Goal: Information Seeking & Learning: Learn about a topic

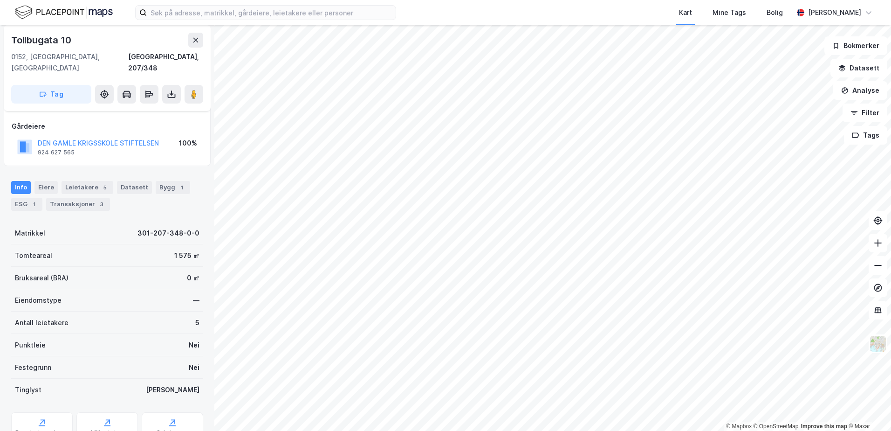
scroll to position [77, 0]
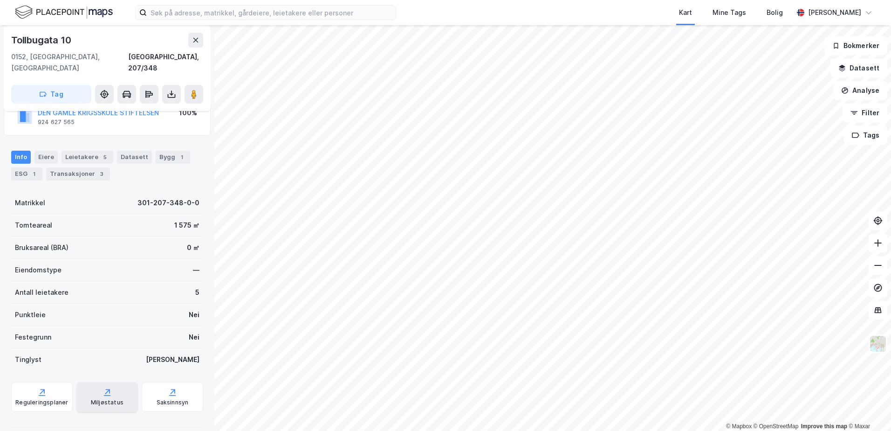
click at [105, 387] on icon at bounding box center [107, 391] width 9 height 9
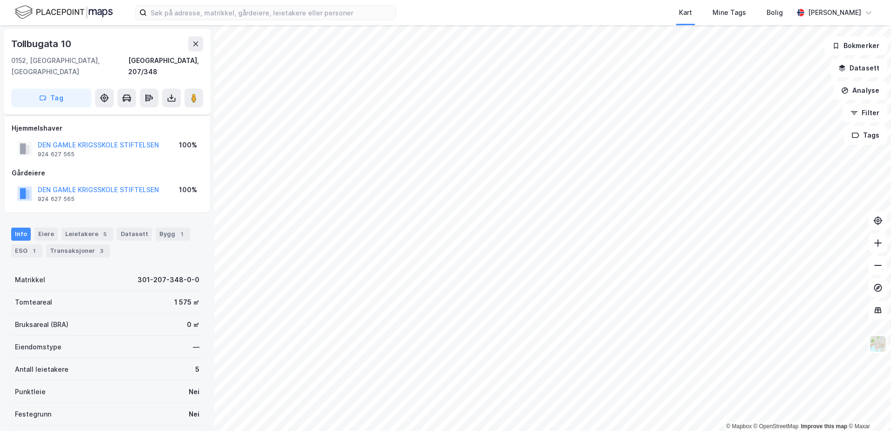
scroll to position [77, 0]
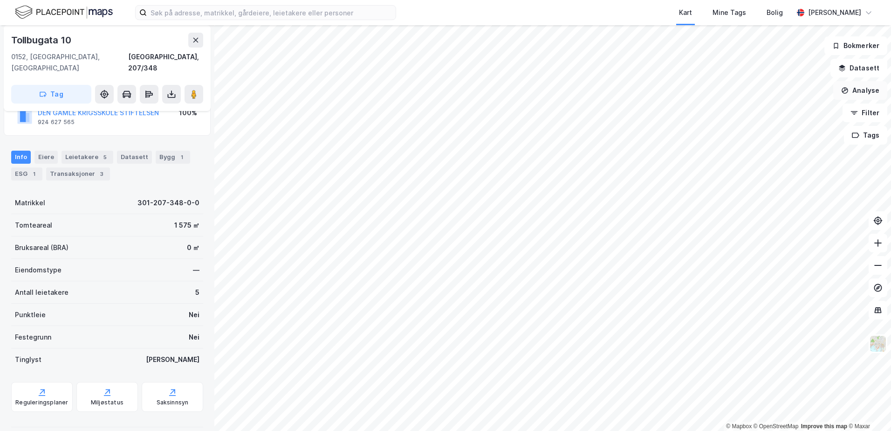
click at [872, 97] on button "Analyse" at bounding box center [860, 90] width 54 height 19
click at [860, 67] on button "Datasett" at bounding box center [859, 68] width 57 height 19
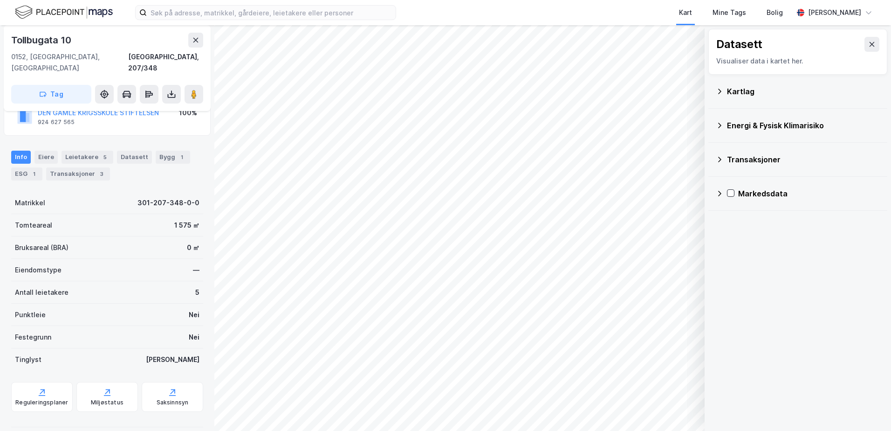
click at [723, 127] on icon at bounding box center [719, 125] width 7 height 7
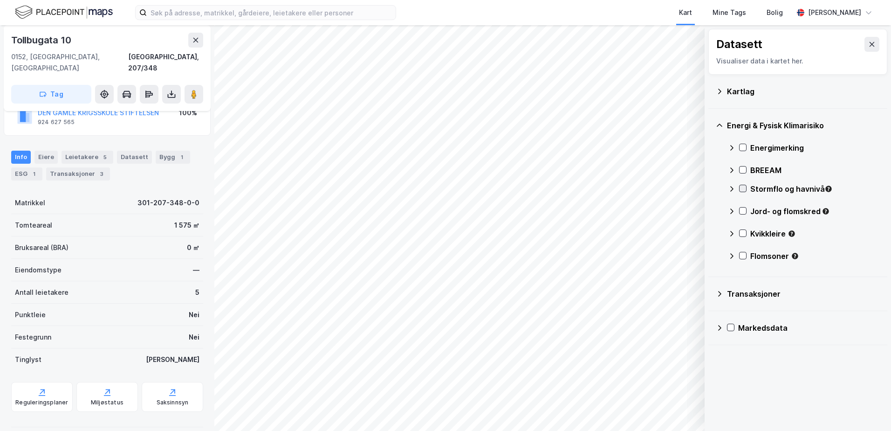
click at [743, 191] on icon at bounding box center [743, 188] width 7 height 7
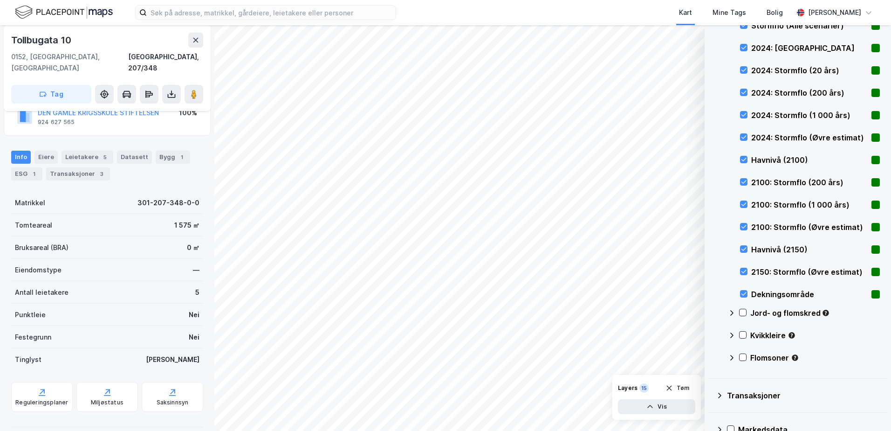
scroll to position [254, 0]
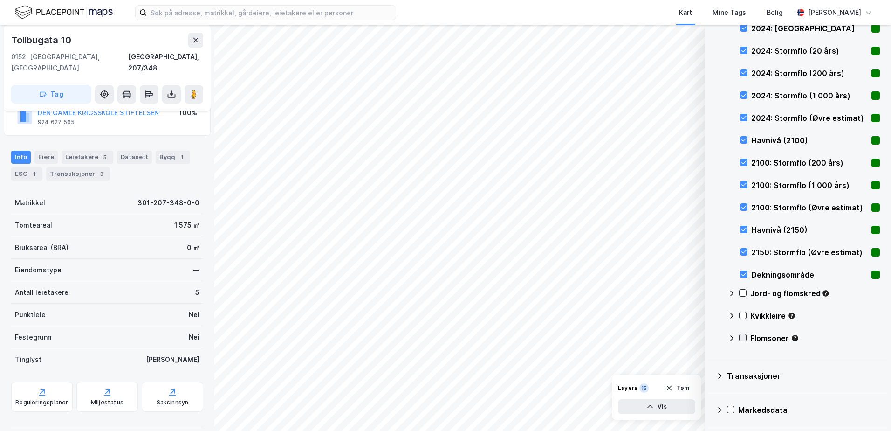
click at [741, 339] on icon at bounding box center [743, 337] width 7 height 7
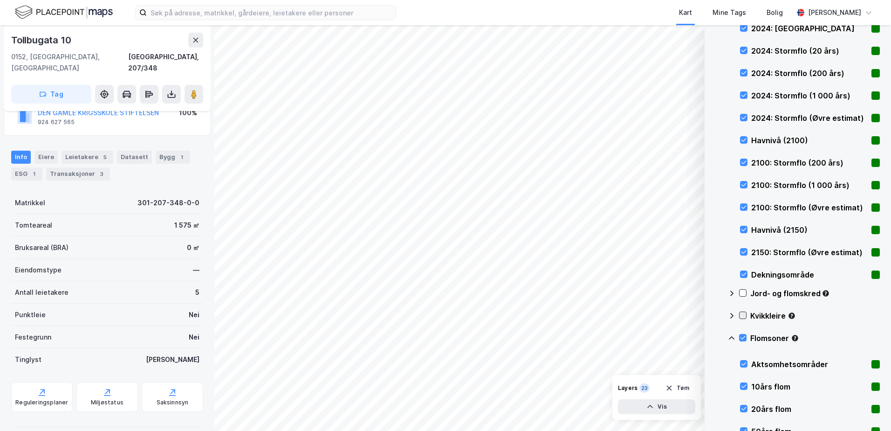
click at [743, 315] on icon at bounding box center [743, 315] width 7 height 7
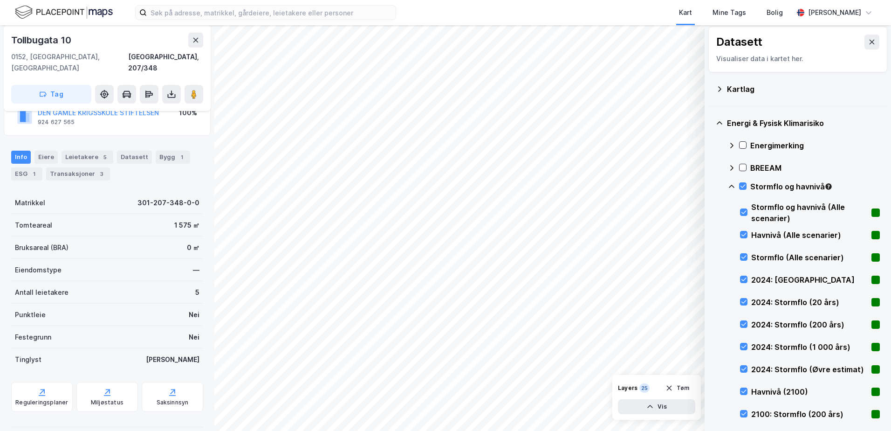
scroll to position [0, 0]
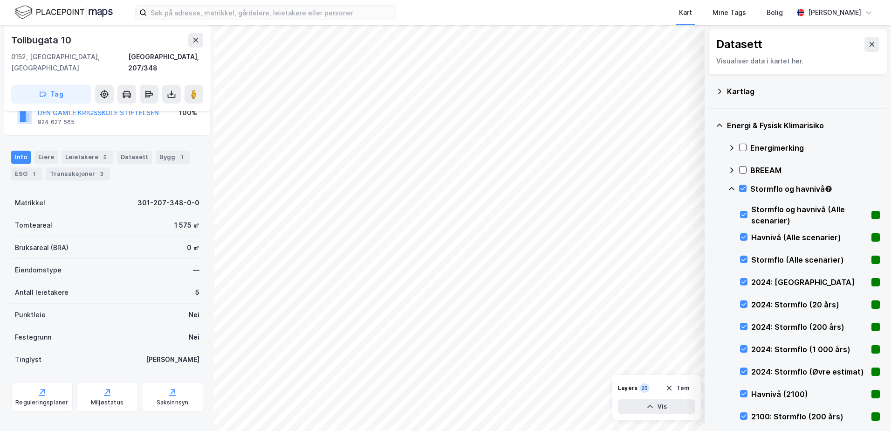
click at [873, 40] on div "Datasett Visualiser data i kartet her." at bounding box center [797, 52] width 179 height 46
click at [865, 50] on button at bounding box center [872, 44] width 15 height 15
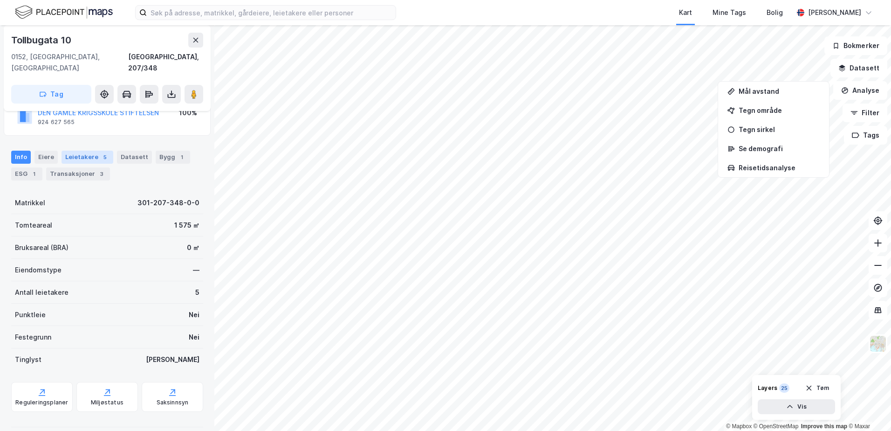
click at [100, 152] on div "5" at bounding box center [104, 156] width 9 height 9
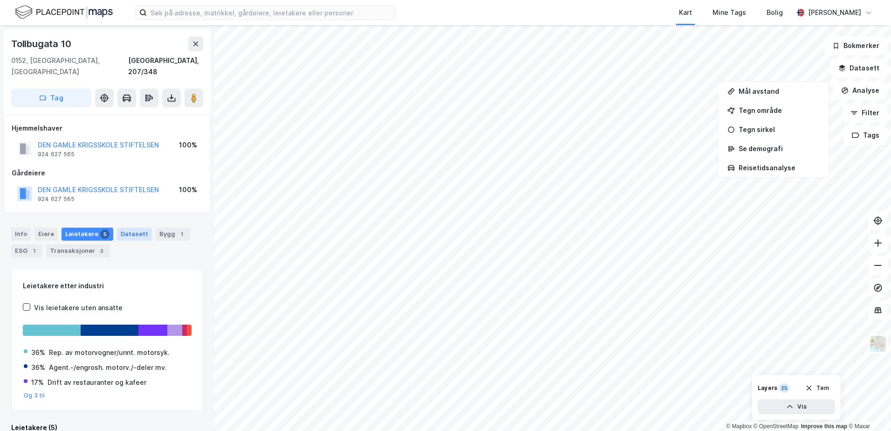
click at [131, 227] on div "Datasett" at bounding box center [134, 233] width 35 height 13
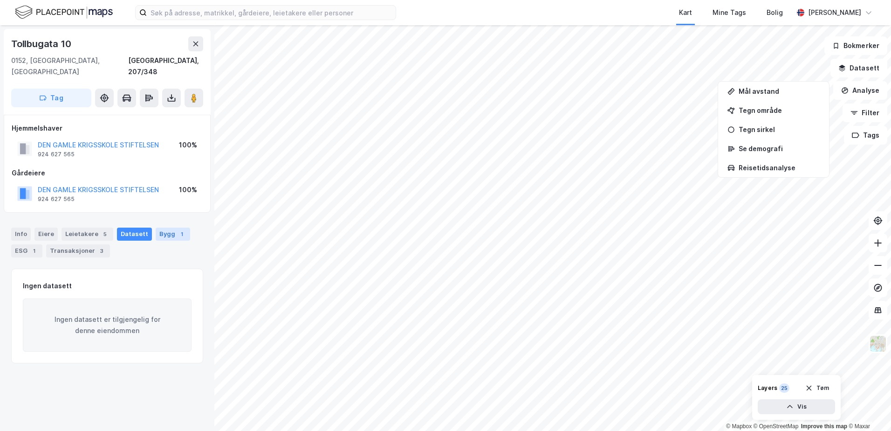
click at [168, 227] on div "Bygg 1" at bounding box center [173, 233] width 34 height 13
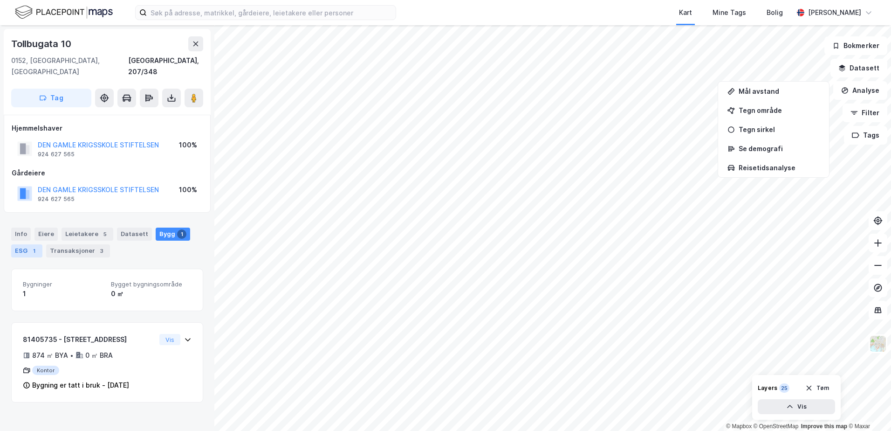
click at [15, 244] on div "ESG 1" at bounding box center [26, 250] width 31 height 13
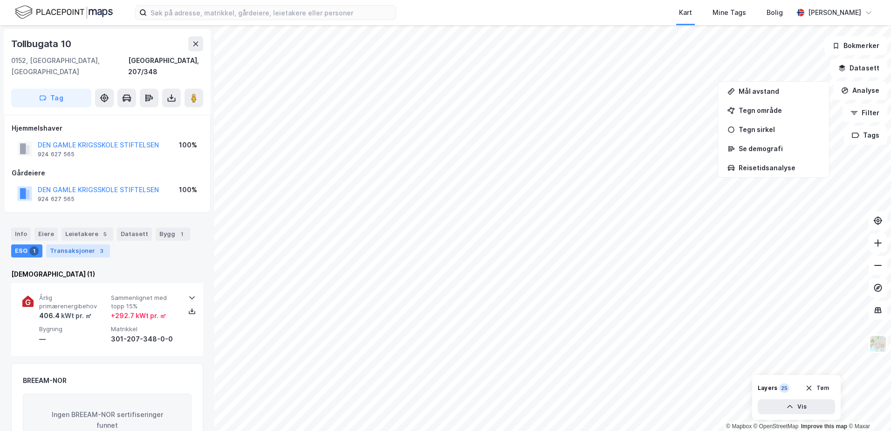
click at [98, 246] on div "3" at bounding box center [101, 250] width 9 height 9
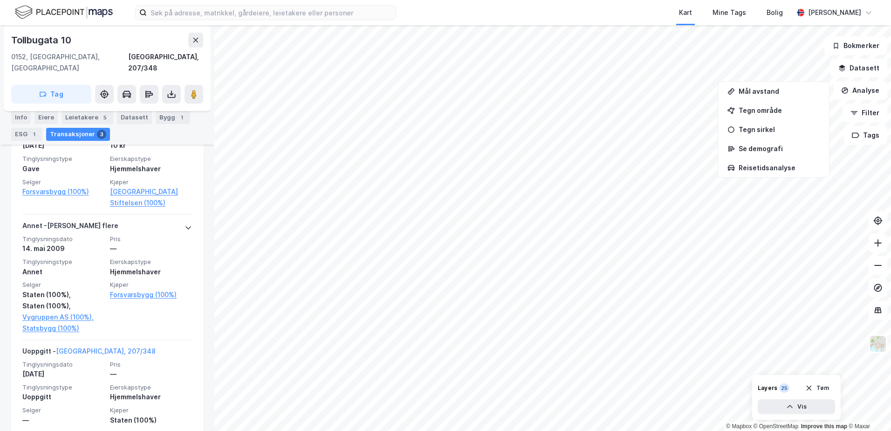
scroll to position [321, 0]
click at [880, 248] on button at bounding box center [878, 243] width 19 height 19
click at [825, 392] on button "Tøm" at bounding box center [817, 387] width 36 height 15
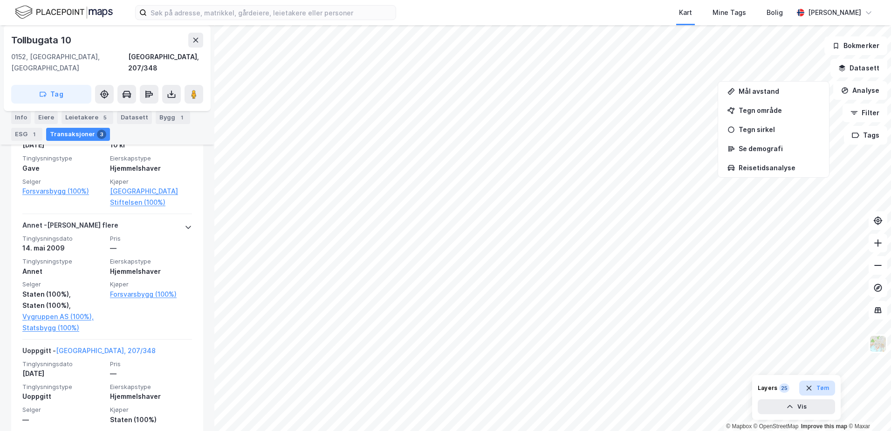
scroll to position [0, 0]
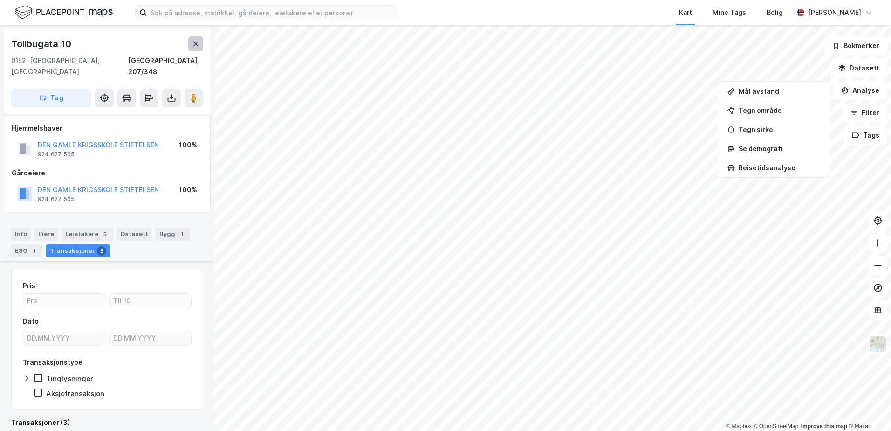
click at [199, 45] on button at bounding box center [195, 43] width 15 height 15
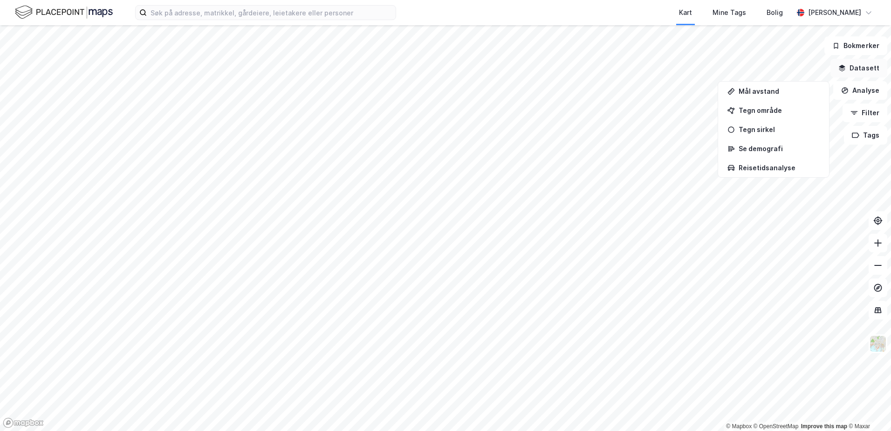
click at [868, 69] on button "Datasett" at bounding box center [859, 68] width 57 height 19
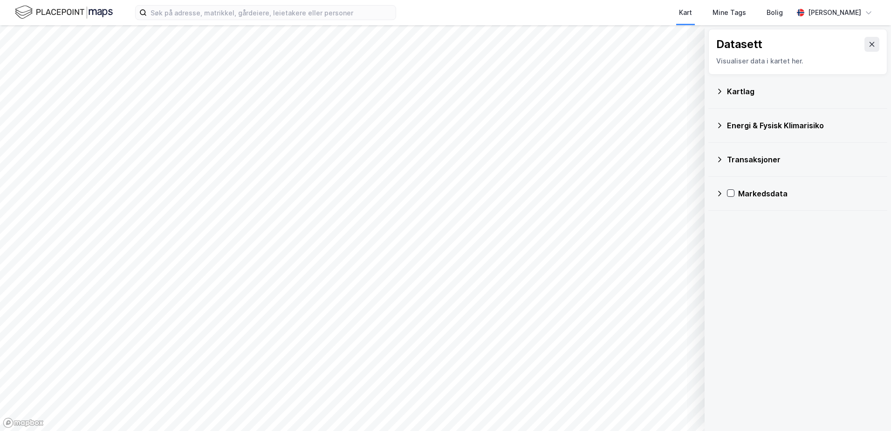
click at [727, 128] on div "Energi & Fysisk Klimarisiko" at bounding box center [798, 125] width 164 height 22
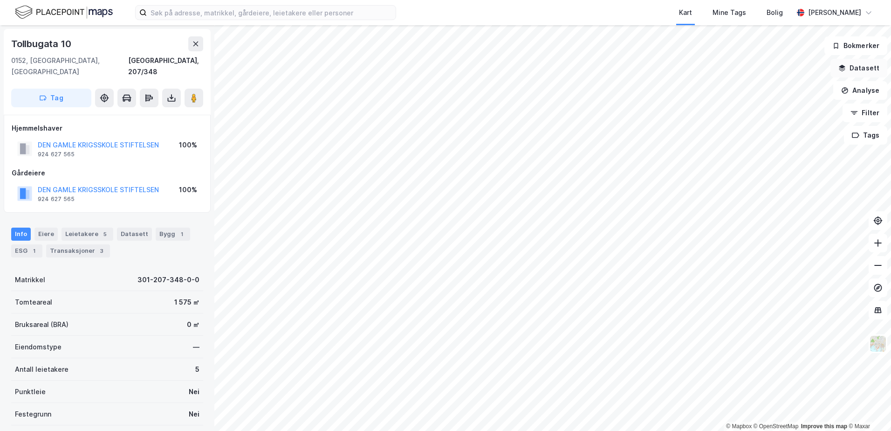
click at [854, 66] on button "Datasett" at bounding box center [859, 68] width 57 height 19
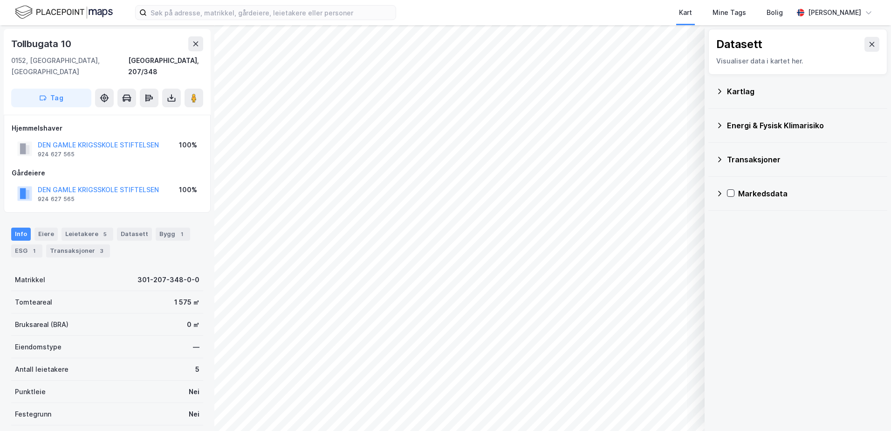
click at [719, 88] on icon at bounding box center [719, 91] width 7 height 7
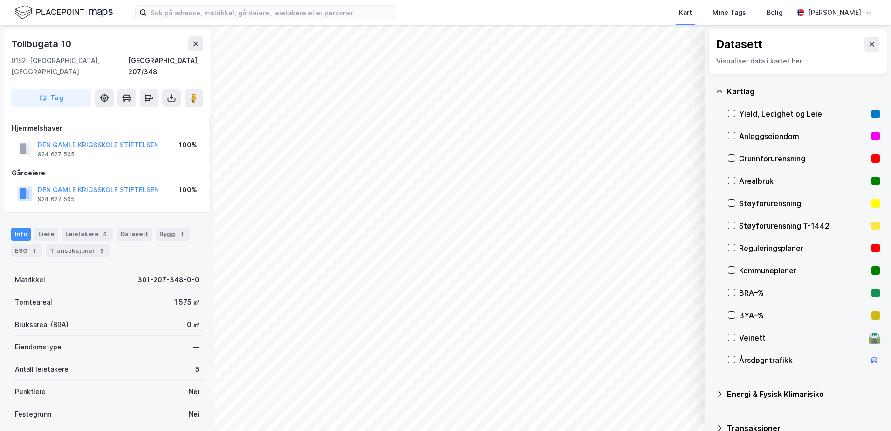
click at [719, 88] on icon at bounding box center [719, 91] width 7 height 7
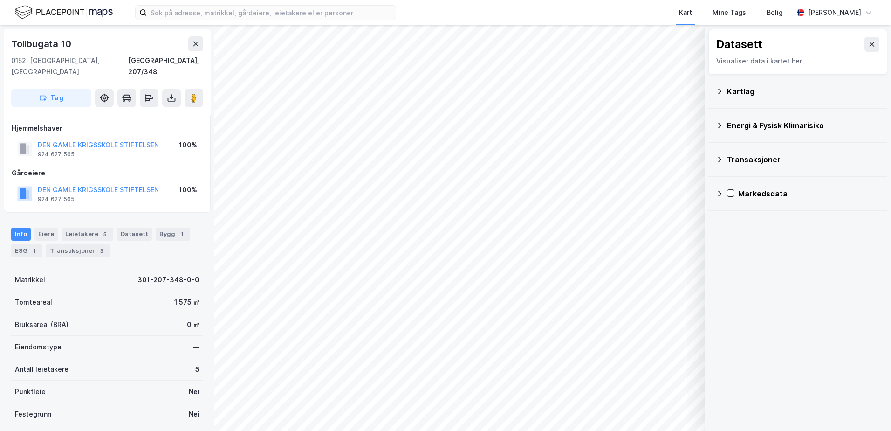
click at [722, 127] on icon at bounding box center [719, 125] width 7 height 7
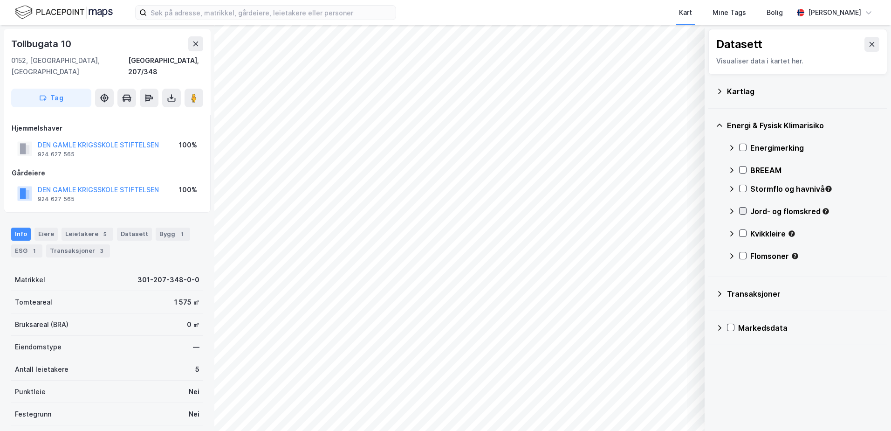
click at [743, 211] on icon at bounding box center [743, 210] width 7 height 7
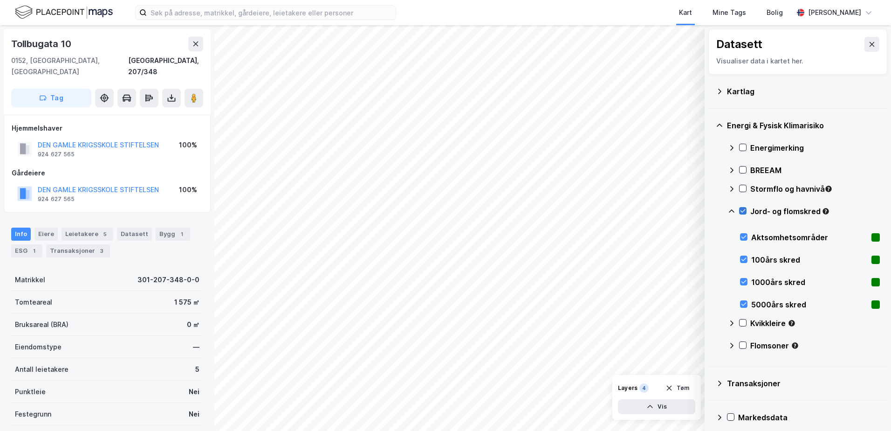
click at [742, 211] on icon at bounding box center [743, 210] width 7 height 7
click at [744, 187] on icon at bounding box center [743, 188] width 7 height 7
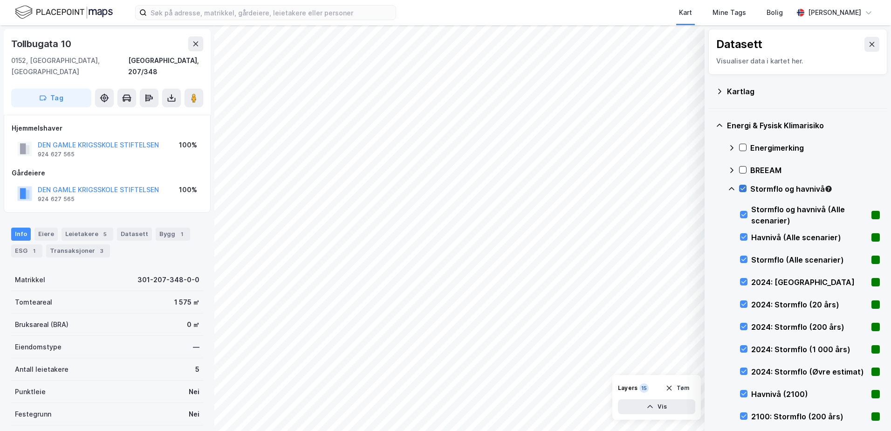
click at [743, 186] on icon at bounding box center [743, 188] width 7 height 7
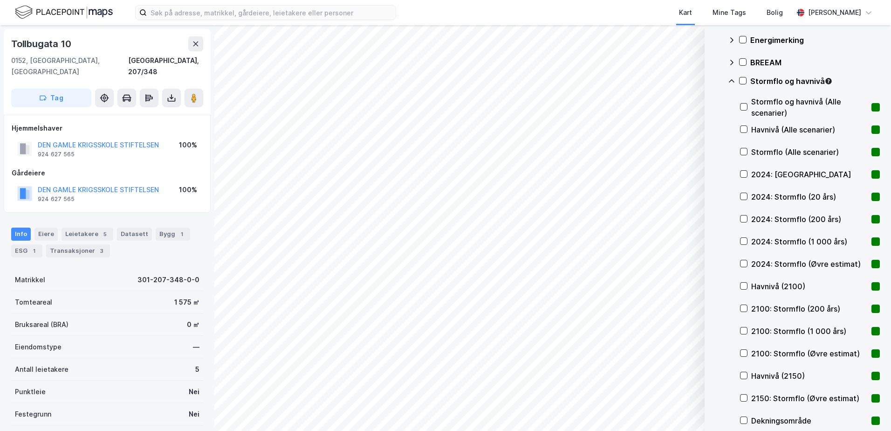
scroll to position [140, 0]
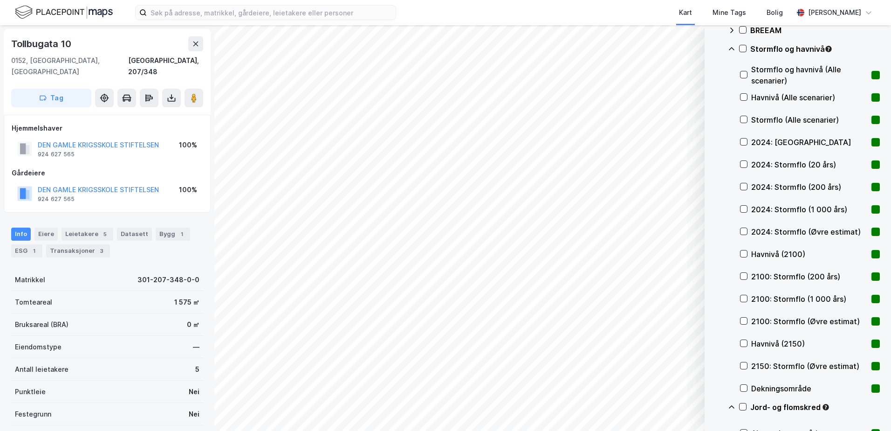
click at [742, 213] on div at bounding box center [743, 209] width 7 height 8
click at [748, 344] on div "Havnivå (2150)" at bounding box center [810, 343] width 140 height 22
click at [746, 367] on icon at bounding box center [744, 365] width 7 height 7
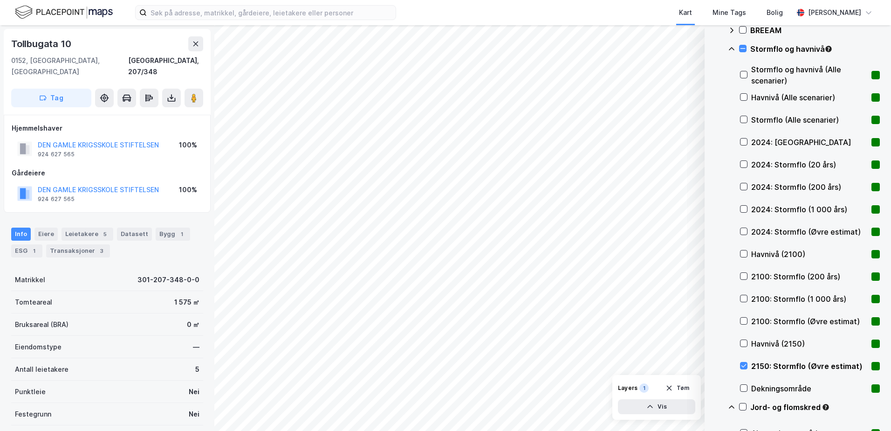
click at [746, 381] on div "Dekningsområde" at bounding box center [810, 388] width 140 height 22
click at [739, 365] on div "Energimerking BREEAM Stormflo og havnivå Stormflo og havnivå (Alle scenarier) H…" at bounding box center [804, 276] width 152 height 559
click at [742, 366] on icon at bounding box center [744, 365] width 7 height 7
click at [741, 386] on icon at bounding box center [744, 388] width 7 height 7
click at [746, 209] on icon at bounding box center [744, 209] width 7 height 7
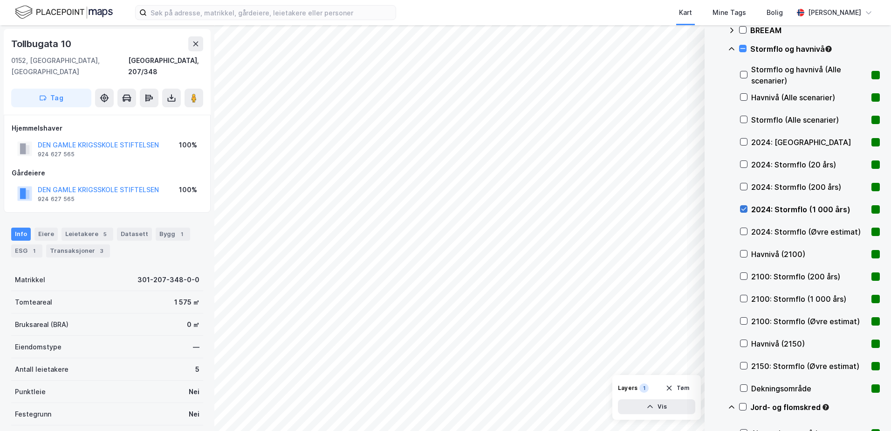
click at [746, 209] on icon at bounding box center [744, 209] width 7 height 7
click at [747, 99] on icon at bounding box center [744, 97] width 7 height 7
click at [742, 206] on icon at bounding box center [744, 209] width 7 height 7
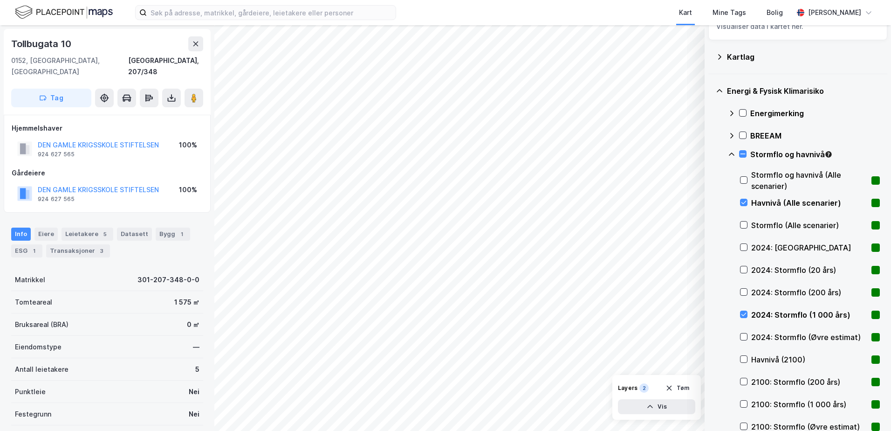
scroll to position [0, 0]
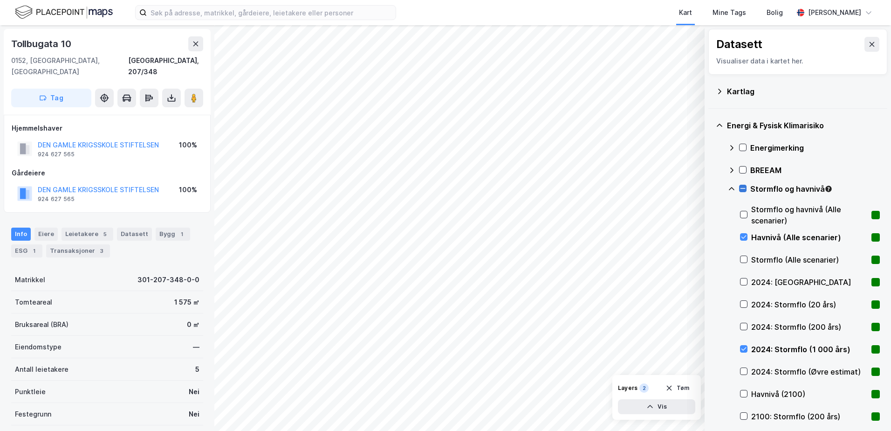
click at [745, 188] on icon at bounding box center [743, 188] width 5 height 0
click at [744, 187] on icon at bounding box center [743, 188] width 7 height 7
click at [732, 190] on icon at bounding box center [731, 188] width 7 height 7
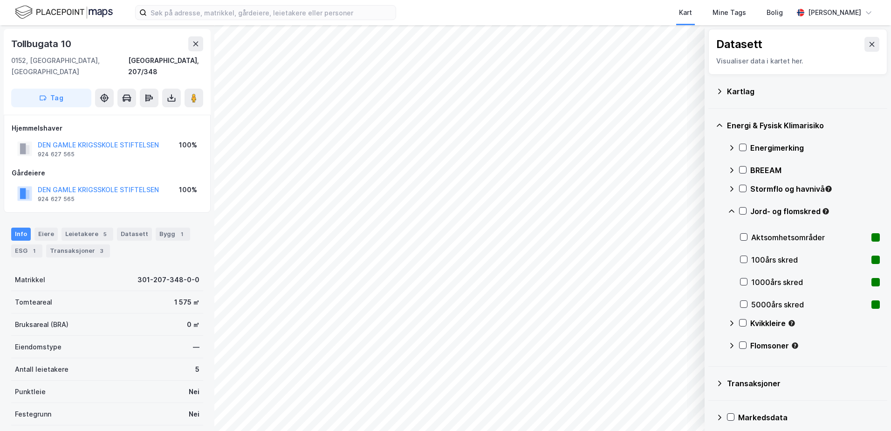
click at [731, 213] on icon at bounding box center [731, 210] width 7 height 7
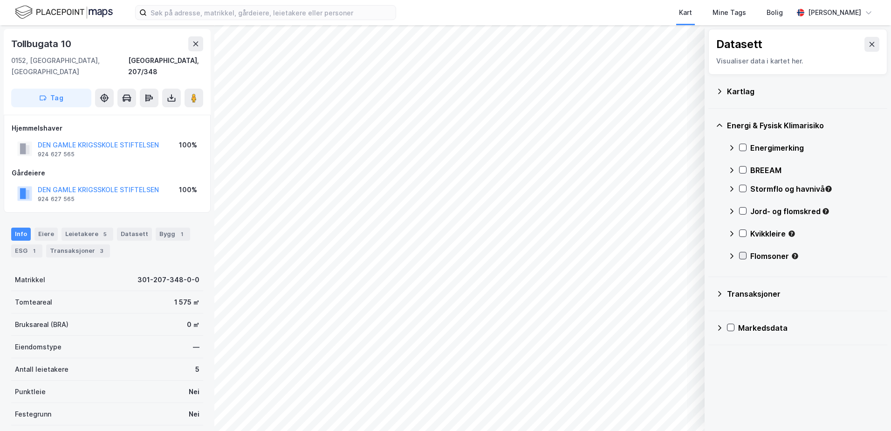
click at [740, 253] on icon at bounding box center [743, 255] width 7 height 7
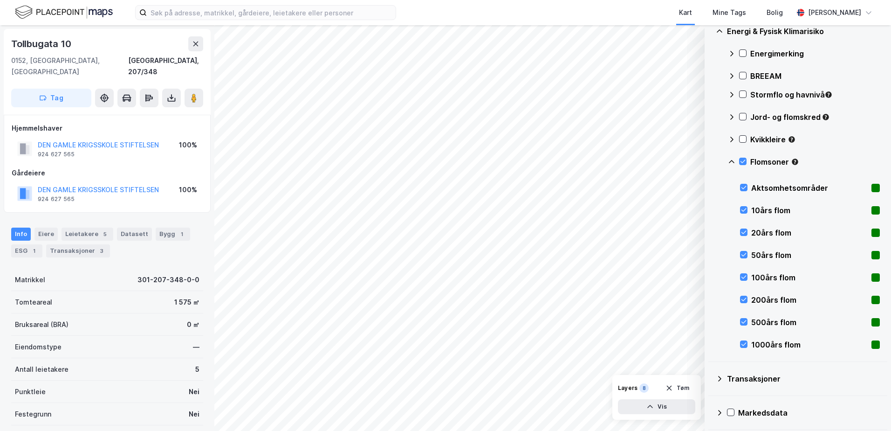
scroll to position [97, 0]
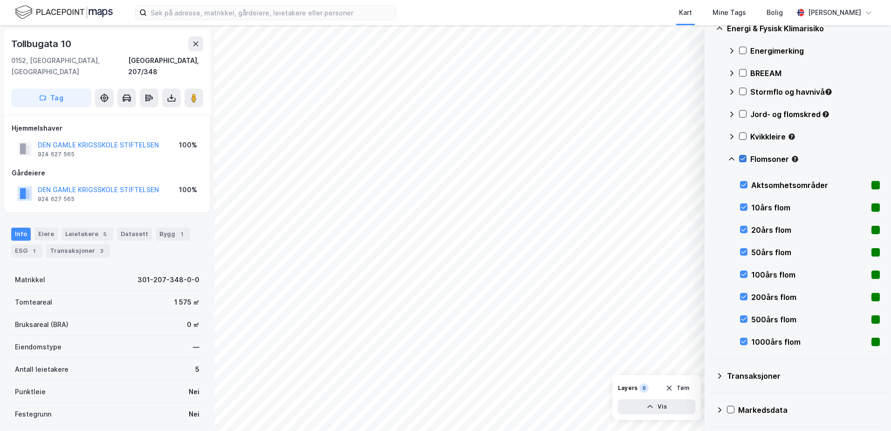
click at [743, 158] on icon at bounding box center [743, 158] width 7 height 7
click at [743, 343] on icon at bounding box center [744, 341] width 7 height 7
click at [746, 183] on icon at bounding box center [744, 184] width 7 height 7
click at [743, 315] on div "500års flom" at bounding box center [810, 319] width 140 height 22
click at [743, 342] on icon at bounding box center [744, 341] width 7 height 7
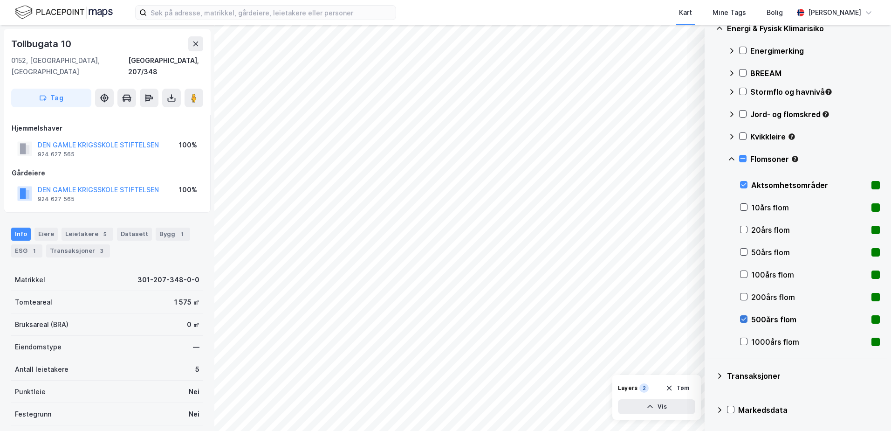
click at [747, 319] on div at bounding box center [743, 318] width 7 height 7
click at [744, 158] on icon at bounding box center [743, 158] width 5 height 0
click at [747, 158] on div "Flomsoner" at bounding box center [804, 162] width 152 height 22
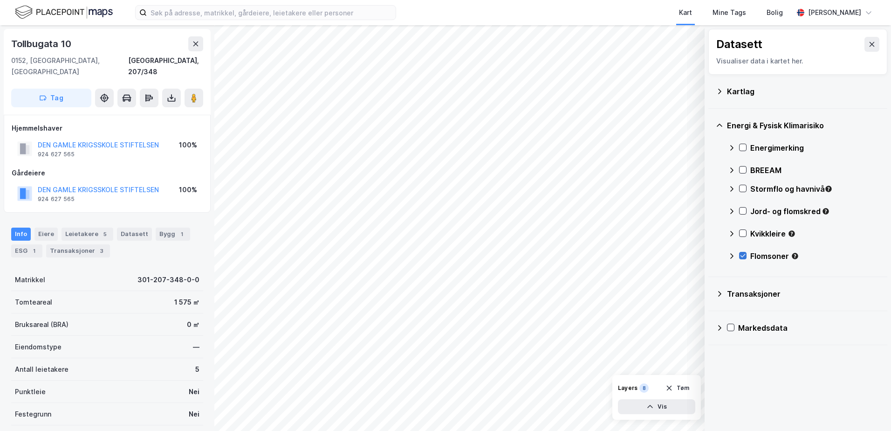
scroll to position [0, 0]
click at [743, 254] on icon at bounding box center [743, 255] width 7 height 7
click at [742, 234] on icon at bounding box center [743, 233] width 5 height 3
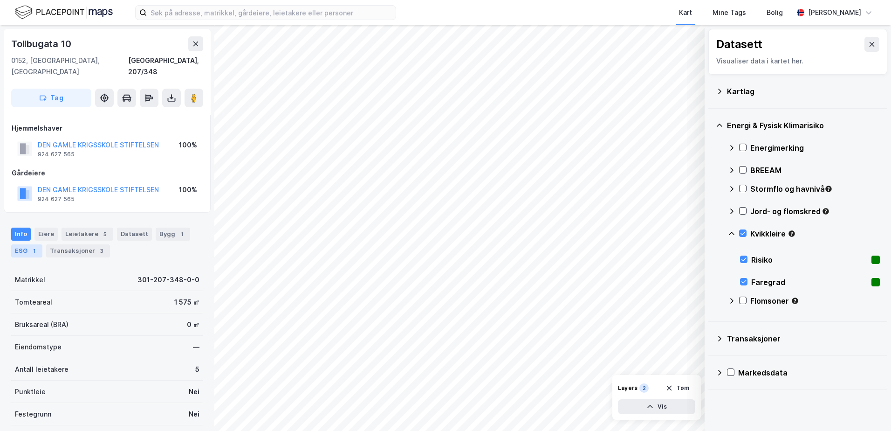
click at [37, 246] on div "1" at bounding box center [33, 250] width 9 height 9
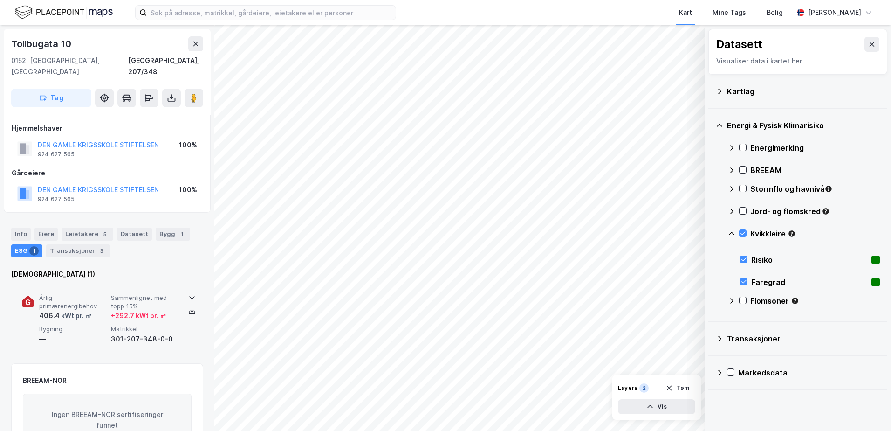
click at [61, 310] on div "kWt pr. ㎡" at bounding box center [76, 315] width 32 height 11
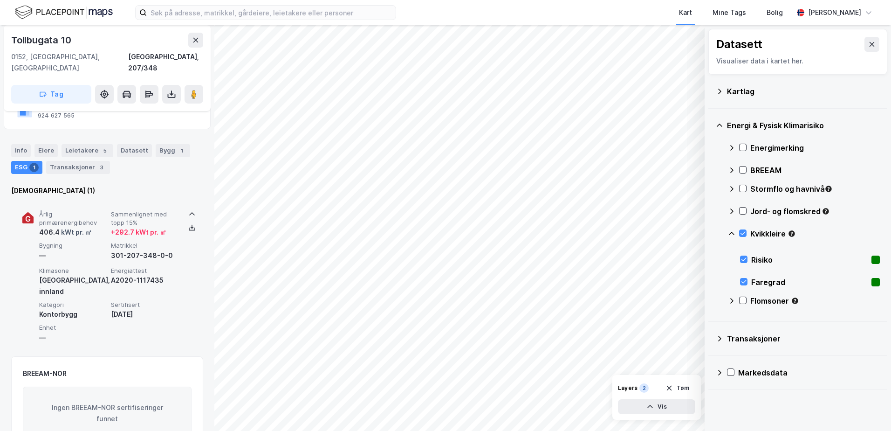
scroll to position [93, 0]
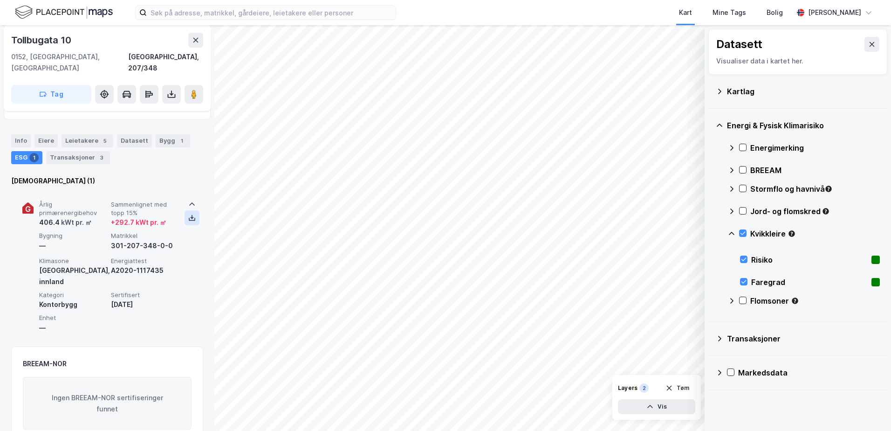
click at [188, 214] on icon at bounding box center [191, 217] width 7 height 7
